Goal: Download file/media

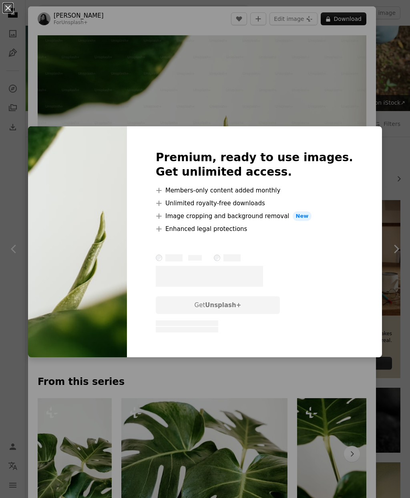
scroll to position [376, 0]
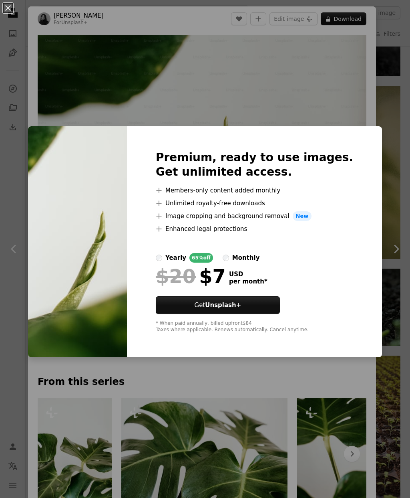
click at [368, 80] on div "An X shape Premium, ready to use images. Get unlimited access. A plus sign Memb…" at bounding box center [205, 249] width 410 height 498
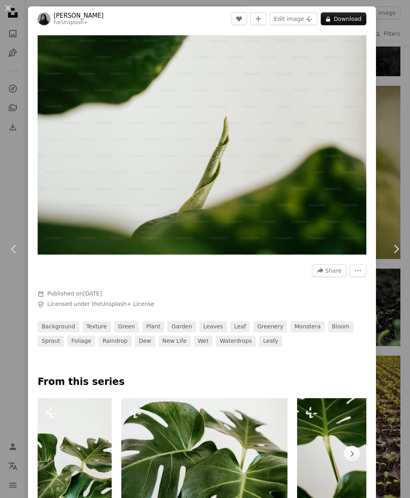
click at [4, 9] on button "An X shape" at bounding box center [8, 8] width 10 height 10
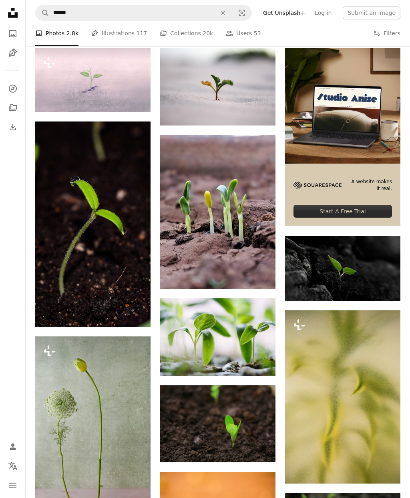
scroll to position [152, 0]
click at [195, 411] on img at bounding box center [217, 423] width 115 height 77
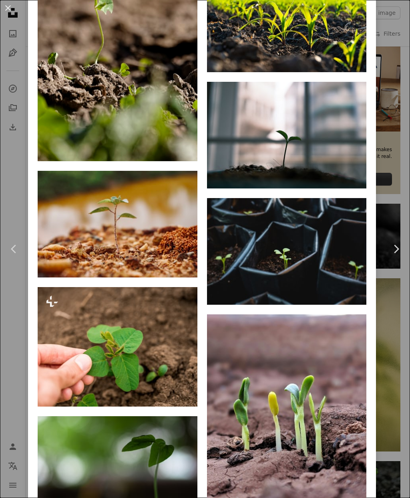
scroll to position [2370, 0]
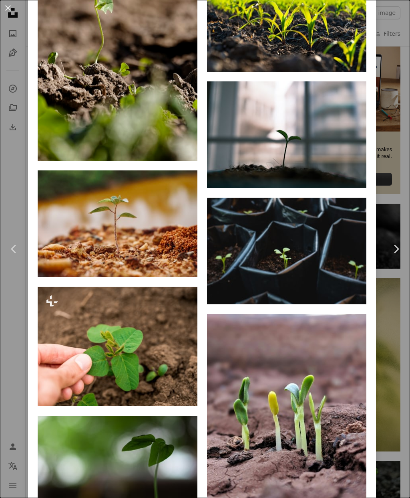
click at [321, 178] on img at bounding box center [287, 134] width 160 height 107
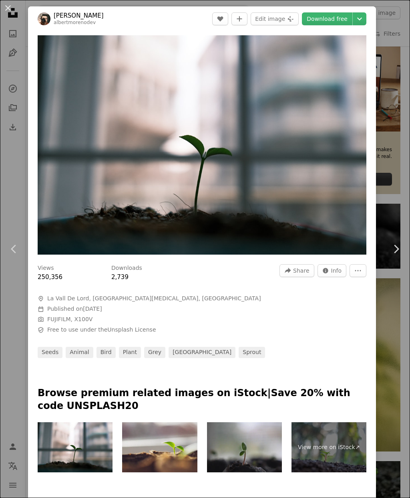
click at [336, 17] on link "Download free" at bounding box center [327, 18] width 51 height 13
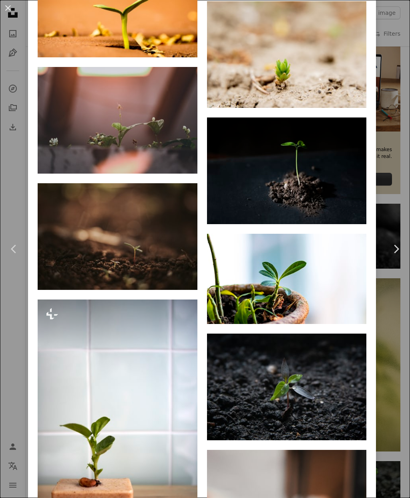
scroll to position [1893, 0]
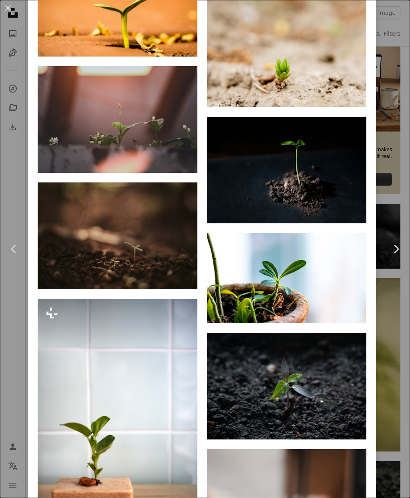
click at [139, 277] on img at bounding box center [118, 235] width 160 height 107
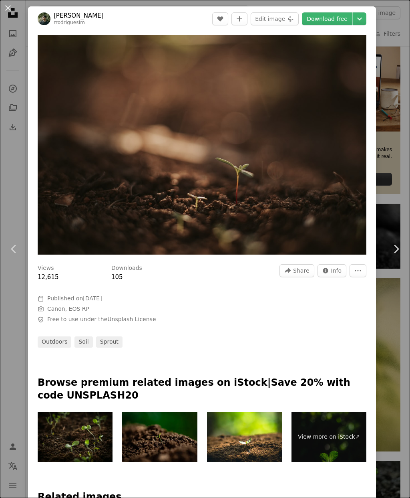
click at [335, 17] on link "Download free" at bounding box center [327, 18] width 51 height 13
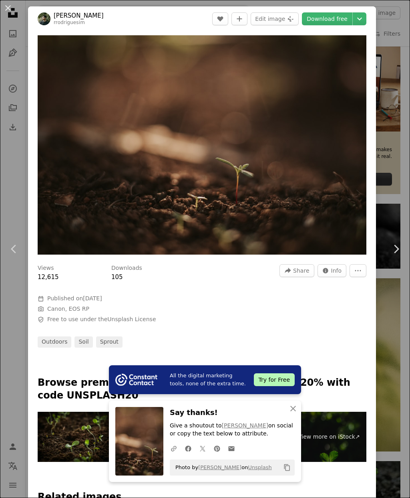
click at [300, 410] on button "An X shape Close" at bounding box center [293, 408] width 16 height 16
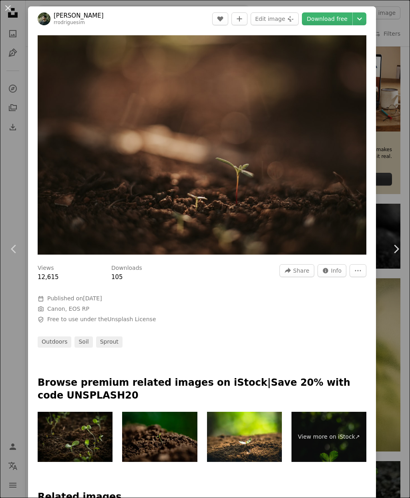
click at [337, 19] on link "Download free" at bounding box center [327, 18] width 51 height 13
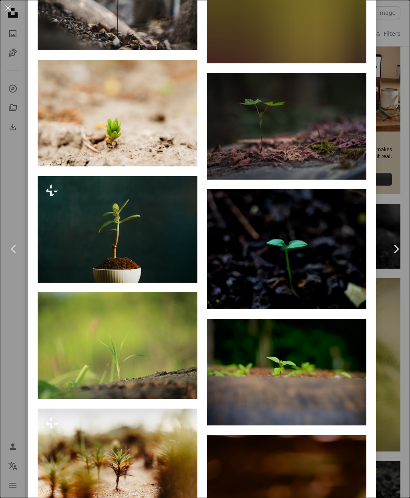
scroll to position [1032, 0]
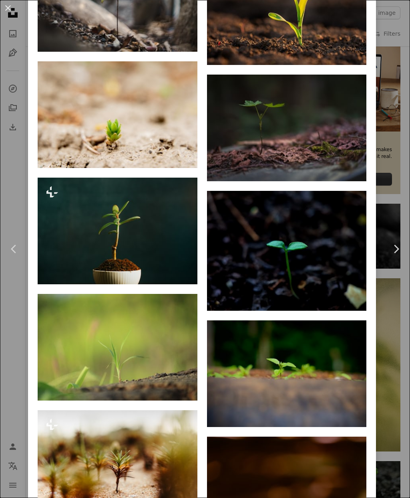
click at [11, 5] on button "An X shape" at bounding box center [8, 8] width 10 height 10
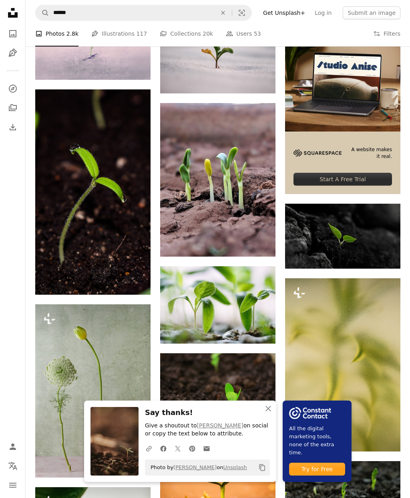
click at [275, 410] on button "An X shape Close" at bounding box center [269, 408] width 16 height 16
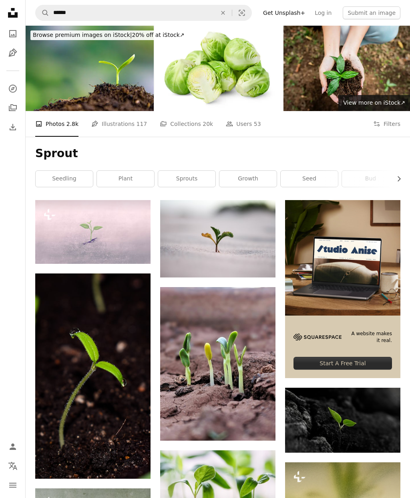
click at [228, 9] on button "An X shape" at bounding box center [223, 12] width 18 height 15
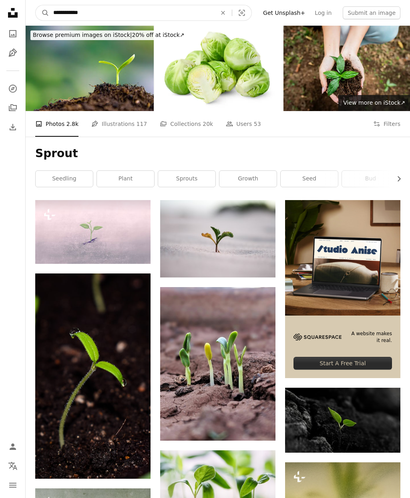
type input "**********"
click at [42, 13] on button "A magnifying glass" at bounding box center [43, 12] width 14 height 15
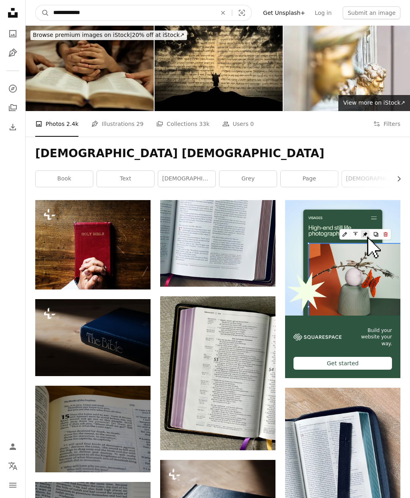
click at [176, 14] on input "**********" at bounding box center [131, 12] width 165 height 15
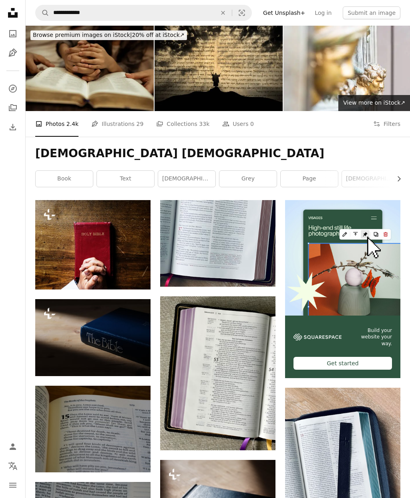
click at [225, 12] on icon "Find visuals sitewide" at bounding box center [223, 13] width 4 height 4
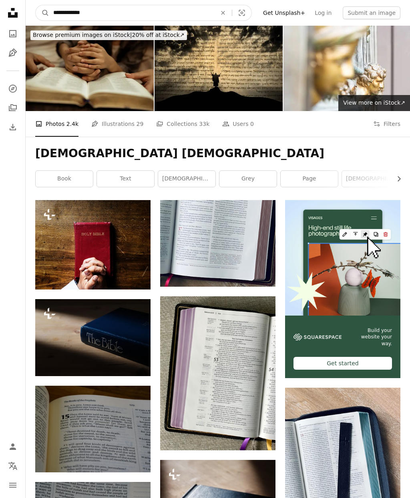
type input "**********"
click at [42, 13] on button "A magnifying glass" at bounding box center [43, 12] width 14 height 15
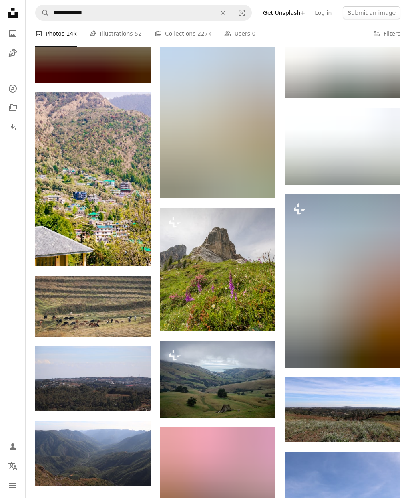
scroll to position [443, 0]
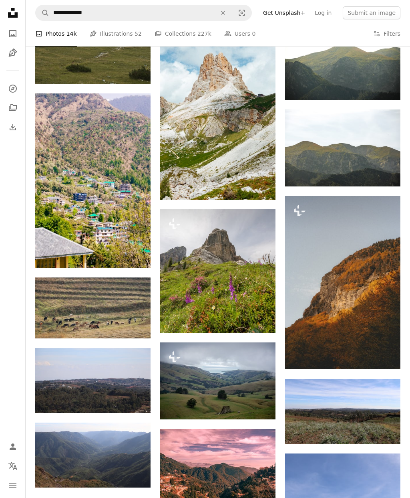
click at [210, 374] on img at bounding box center [217, 380] width 115 height 77
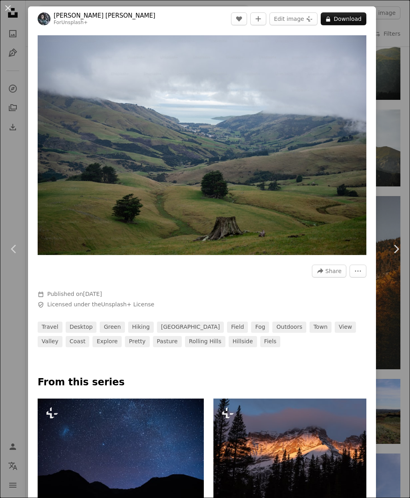
click at [5, 13] on button "An X shape" at bounding box center [8, 8] width 10 height 10
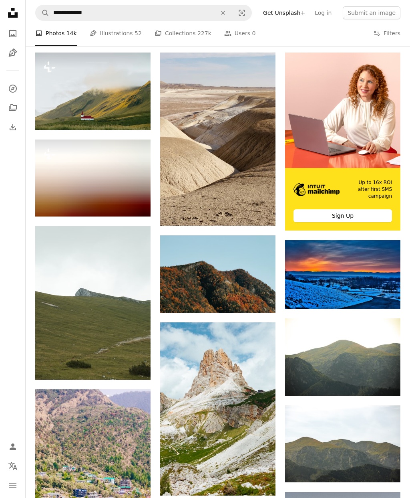
scroll to position [148, 0]
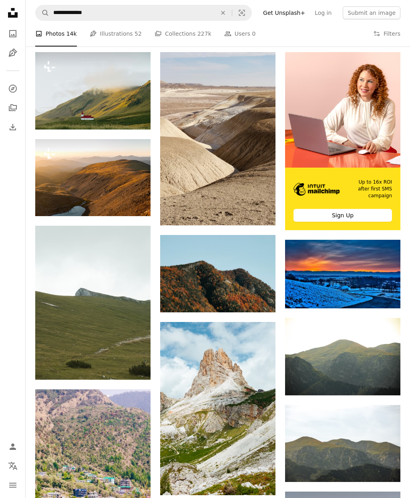
click at [209, 271] on img at bounding box center [217, 273] width 115 height 77
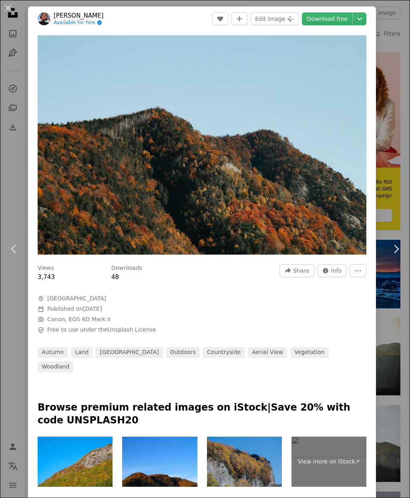
click at [328, 20] on link "Download free" at bounding box center [327, 18] width 51 height 13
click at [6, 7] on button "An X shape" at bounding box center [8, 8] width 10 height 10
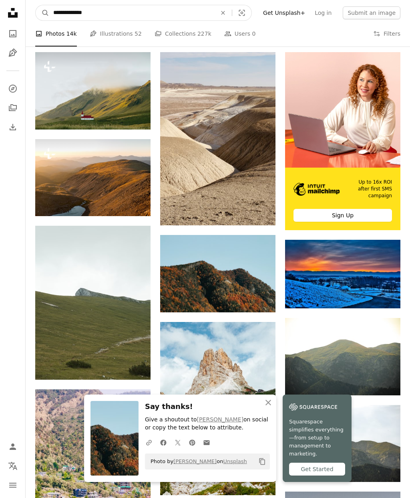
click at [137, 12] on input "**********" at bounding box center [131, 12] width 165 height 15
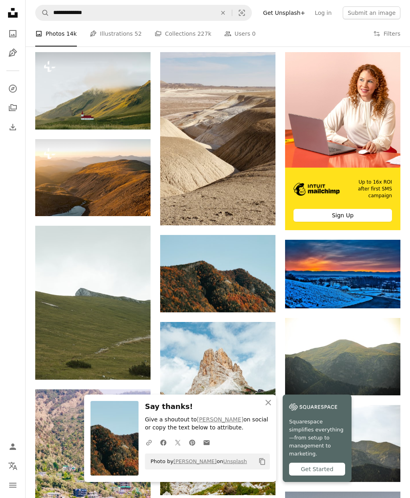
click at [232, 11] on icon "An X shape" at bounding box center [223, 13] width 18 height 6
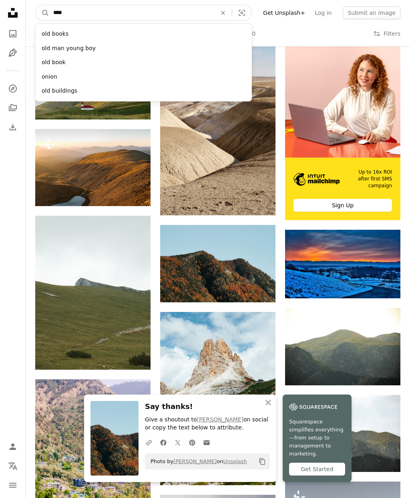
scroll to position [158, 0]
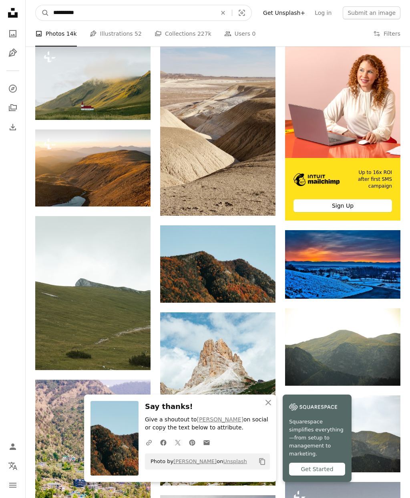
type input "**********"
click at [42, 13] on button "A magnifying glass" at bounding box center [43, 12] width 14 height 15
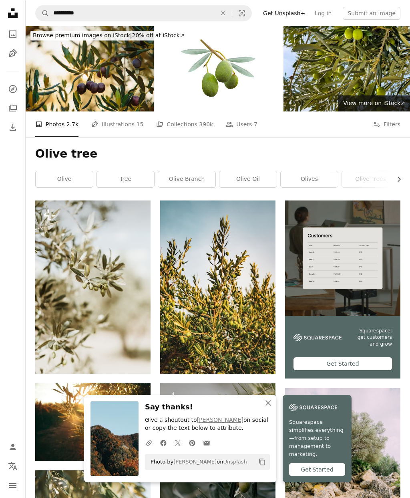
click at [232, 8] on button "An X shape" at bounding box center [223, 12] width 18 height 15
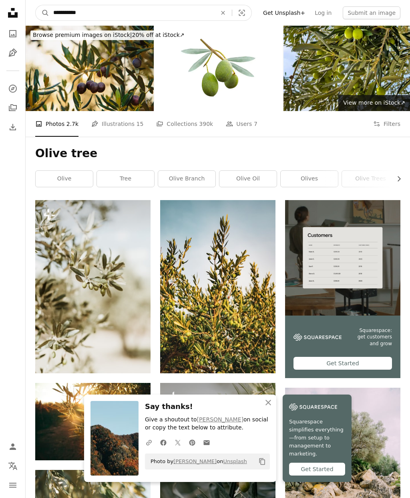
type input "**********"
click at [42, 13] on button "A magnifying glass" at bounding box center [43, 12] width 14 height 15
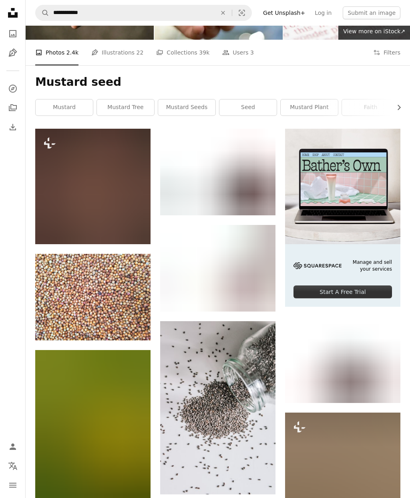
scroll to position [70, 0]
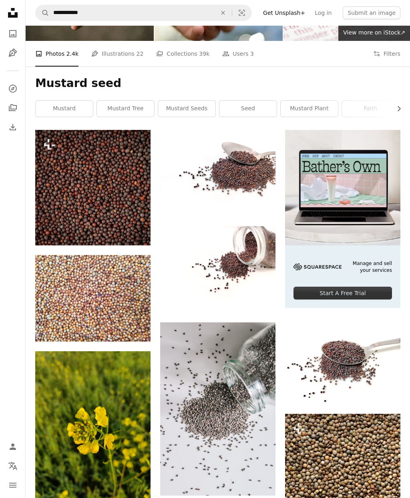
click at [225, 12] on icon "Find visuals sitewide" at bounding box center [223, 13] width 4 height 4
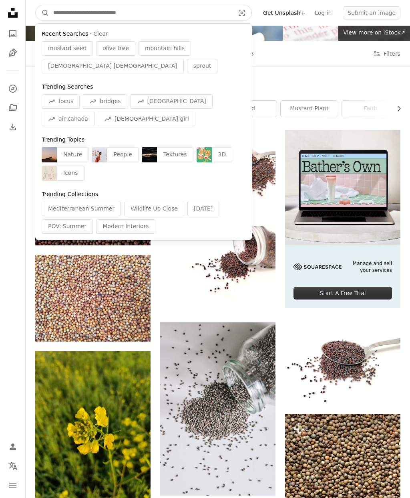
scroll to position [70, 0]
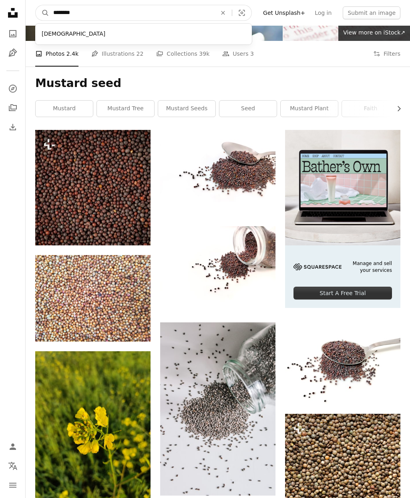
type input "*********"
click at [42, 13] on button "A magnifying glass" at bounding box center [43, 12] width 14 height 15
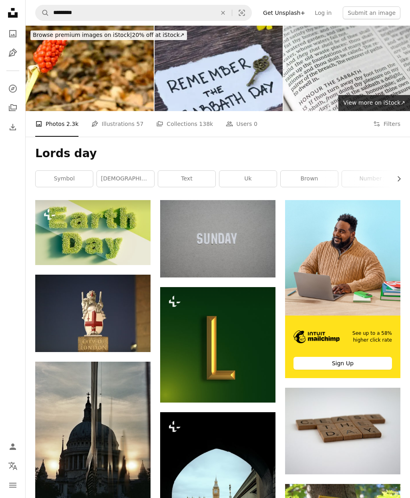
click at [231, 10] on icon "An X shape" at bounding box center [223, 13] width 18 height 6
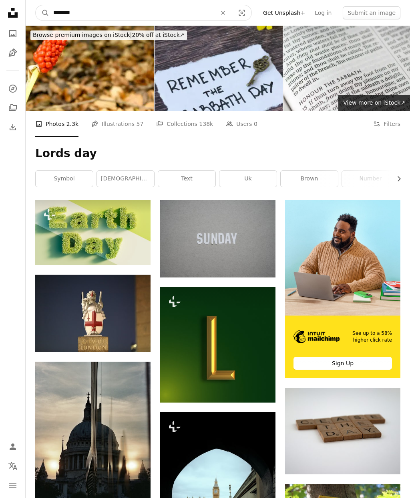
type input "*********"
click at [42, 13] on button "A magnifying glass" at bounding box center [43, 12] width 14 height 15
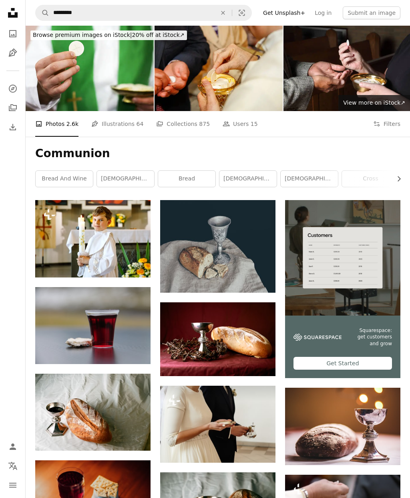
click at [232, 8] on button "An X shape" at bounding box center [223, 12] width 18 height 15
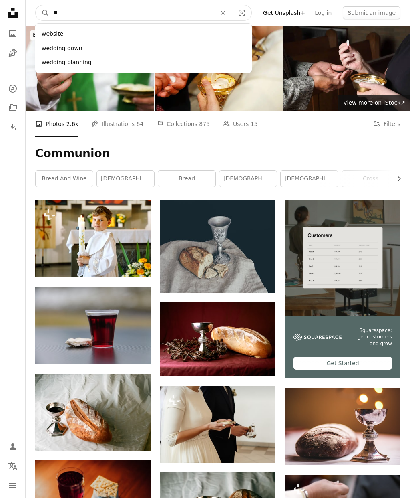
type input "*"
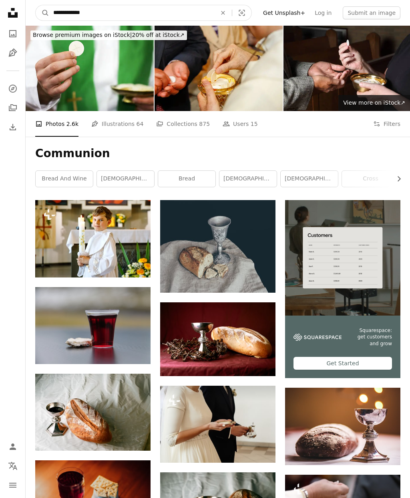
type input "**********"
click at [42, 13] on button "A magnifying glass" at bounding box center [43, 12] width 14 height 15
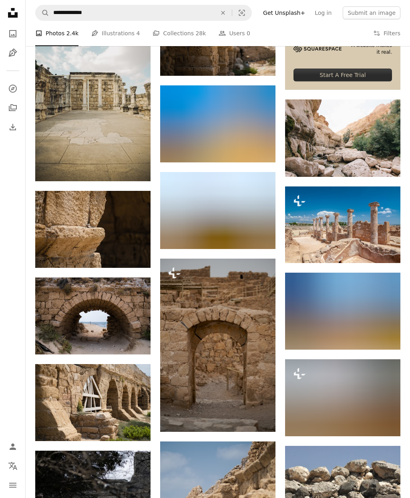
scroll to position [288, 0]
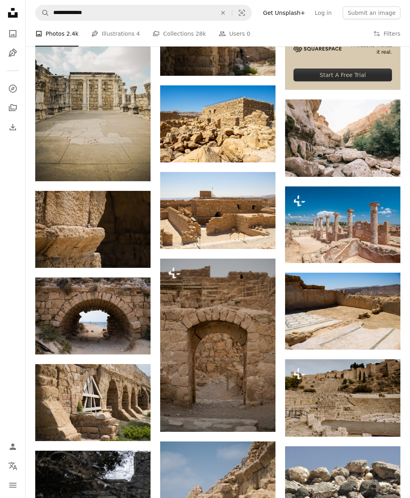
click at [83, 314] on img at bounding box center [92, 315] width 115 height 77
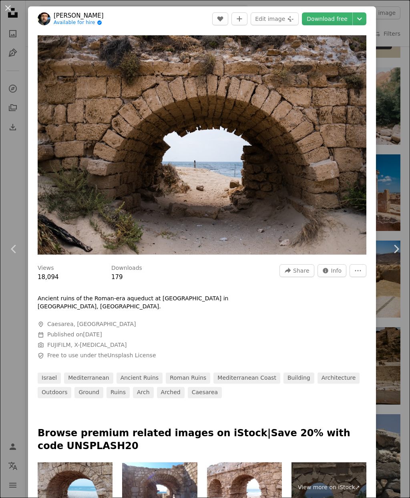
click at [333, 18] on link "Download free" at bounding box center [327, 18] width 51 height 13
click at [7, 7] on button "An X shape" at bounding box center [8, 8] width 10 height 10
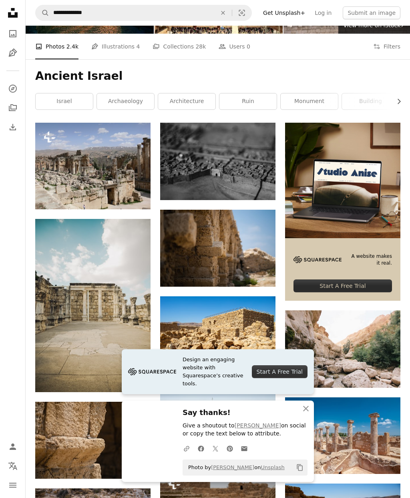
scroll to position [75, 0]
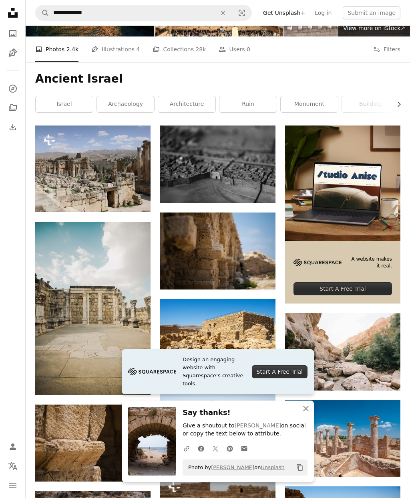
click at [210, 253] on img at bounding box center [217, 250] width 115 height 77
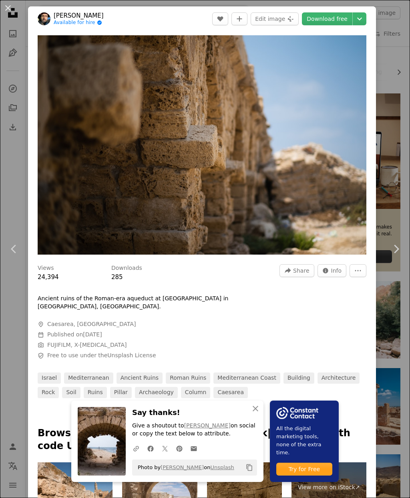
click at [10, 13] on button "An X shape" at bounding box center [8, 8] width 10 height 10
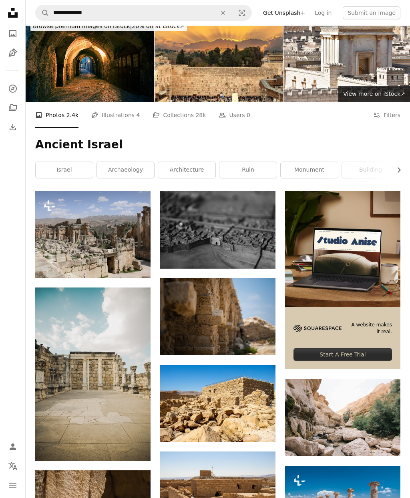
click at [345, 418] on img at bounding box center [342, 417] width 115 height 77
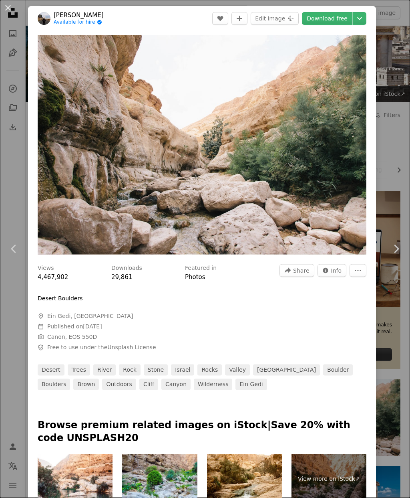
scroll to position [41, 0]
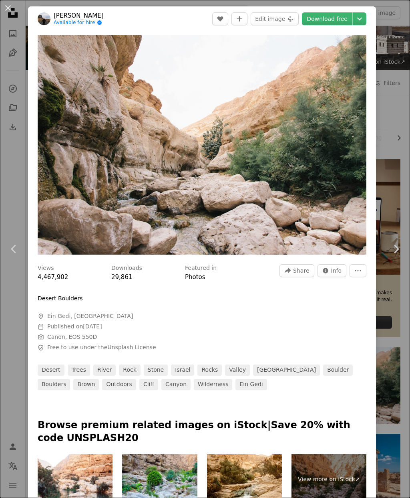
click at [6, 8] on button "An X shape" at bounding box center [8, 8] width 10 height 10
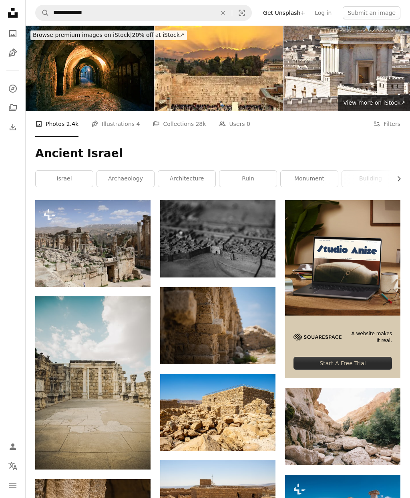
click at [86, 241] on img at bounding box center [92, 243] width 115 height 87
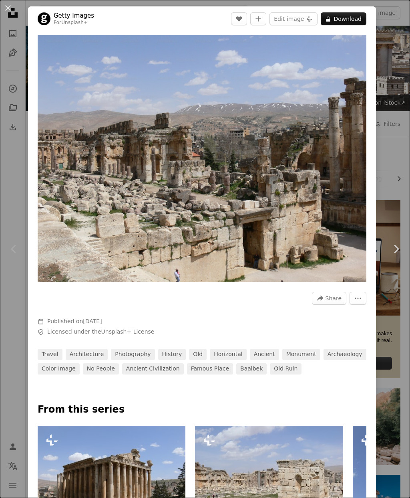
click at [11, 9] on button "An X shape" at bounding box center [8, 8] width 10 height 10
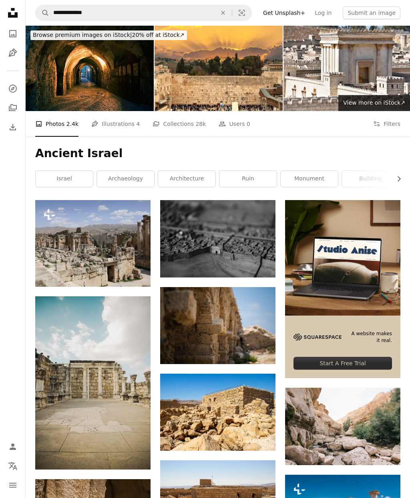
click at [229, 9] on button "An X shape" at bounding box center [223, 12] width 18 height 15
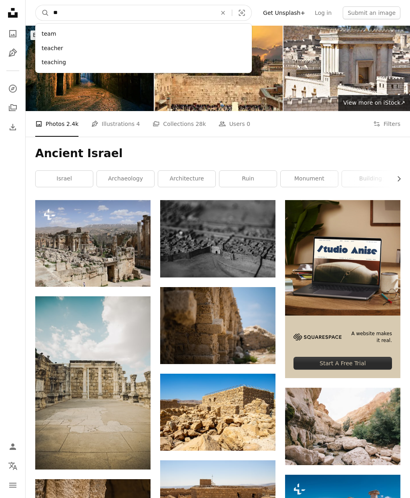
type input "*"
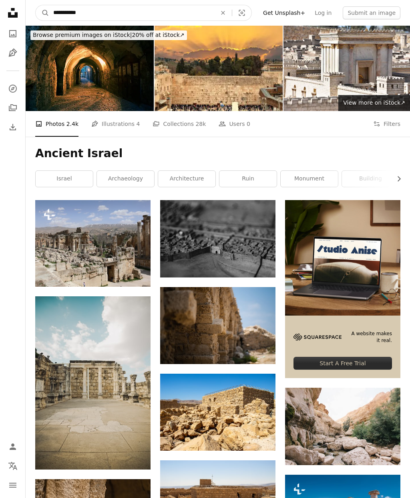
type input "**********"
click at [42, 13] on button "A magnifying glass" at bounding box center [43, 12] width 14 height 15
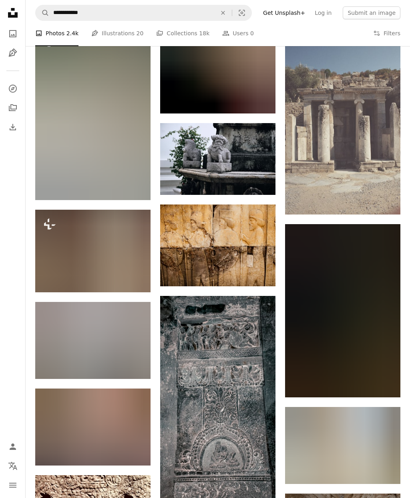
scroll to position [437, 0]
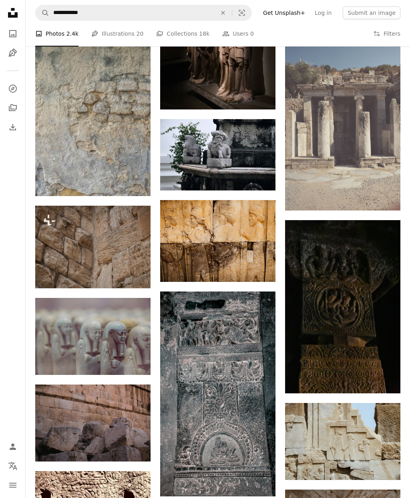
click at [81, 246] on img at bounding box center [92, 247] width 115 height 83
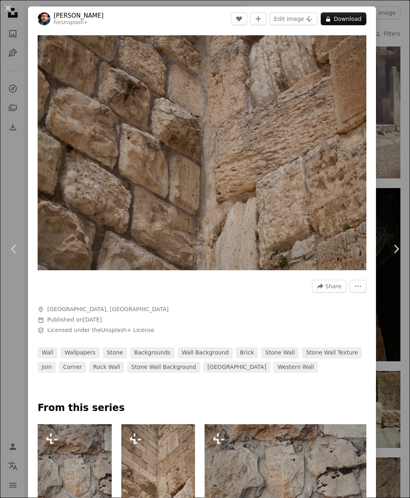
click at [5, 3] on button "An X shape" at bounding box center [8, 8] width 10 height 10
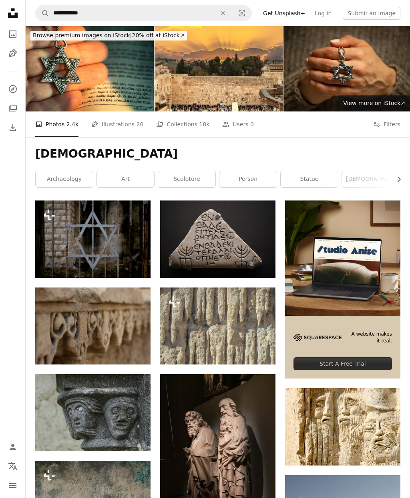
click at [225, 13] on icon "Find visuals sitewide" at bounding box center [223, 13] width 4 height 4
